Goal: Check status: Check status

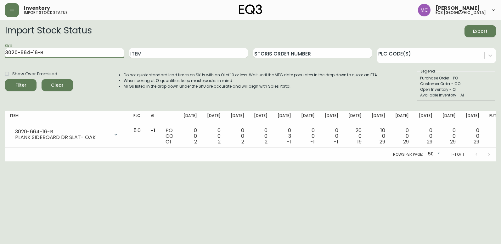
drag, startPoint x: 57, startPoint y: 51, endPoint x: 0, endPoint y: 64, distance: 58.0
click at [0, 64] on html "Inventory import stock status [PERSON_NAME] eq3 [GEOGRAPHIC_DATA] Import Stock …" at bounding box center [250, 80] width 501 height 161
paste input "425-4"
click at [5, 79] on button "Filter" at bounding box center [20, 85] width 31 height 12
drag, startPoint x: 76, startPoint y: 54, endPoint x: -1, endPoint y: 54, distance: 76.8
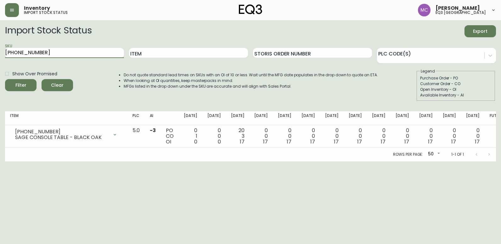
click at [0, 54] on html "Inventory import stock status [PERSON_NAME] eq3 [GEOGRAPHIC_DATA] Import Stock …" at bounding box center [250, 80] width 501 height 161
click at [5, 79] on button "Filter" at bounding box center [20, 85] width 31 height 12
click at [0, 42] on html "Inventory import stock status [PERSON_NAME] eq3 [GEOGRAPHIC_DATA] Import Stock …" at bounding box center [250, 80] width 501 height 161
paste input "359-5"
type input "[PHONE_NUMBER]"
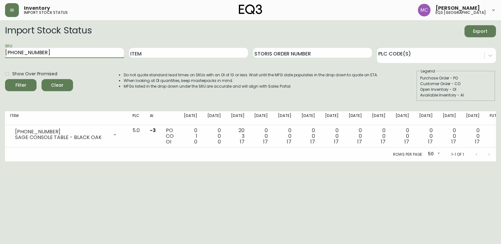
click at [5, 79] on button "Filter" at bounding box center [20, 85] width 31 height 12
click at [494, 161] on html "Inventory import stock status [PERSON_NAME] eq3 [GEOGRAPHIC_DATA] Import Stock …" at bounding box center [250, 80] width 501 height 161
